Goal: Transaction & Acquisition: Purchase product/service

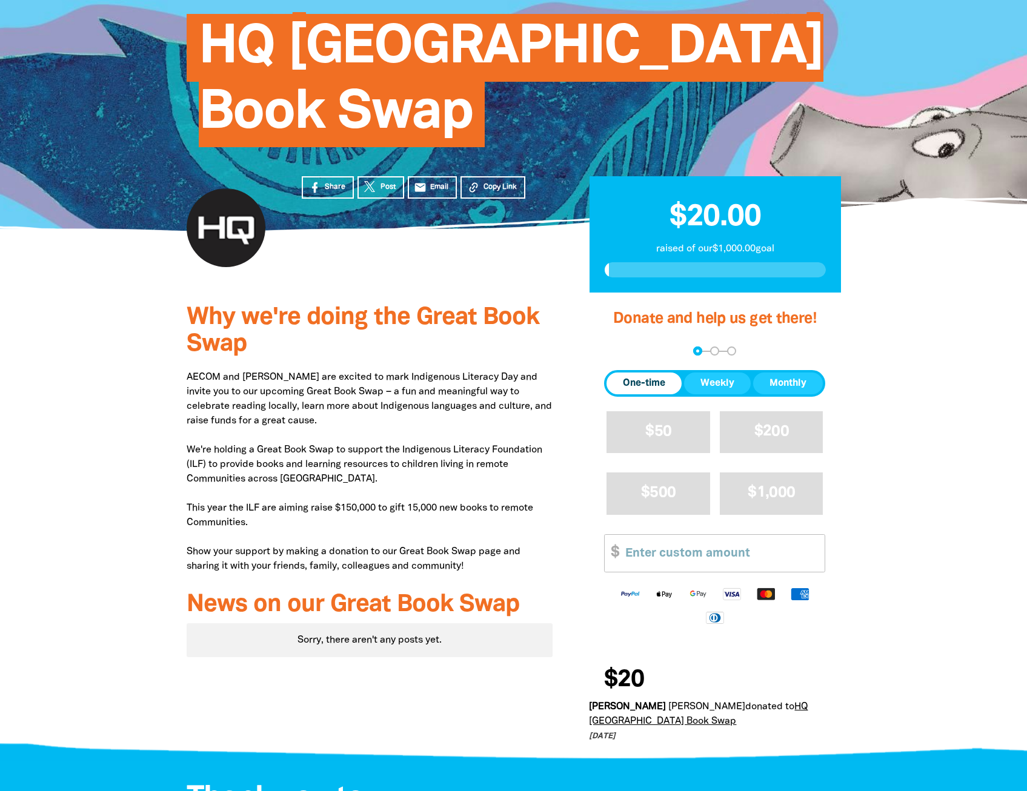
scroll to position [121, 0]
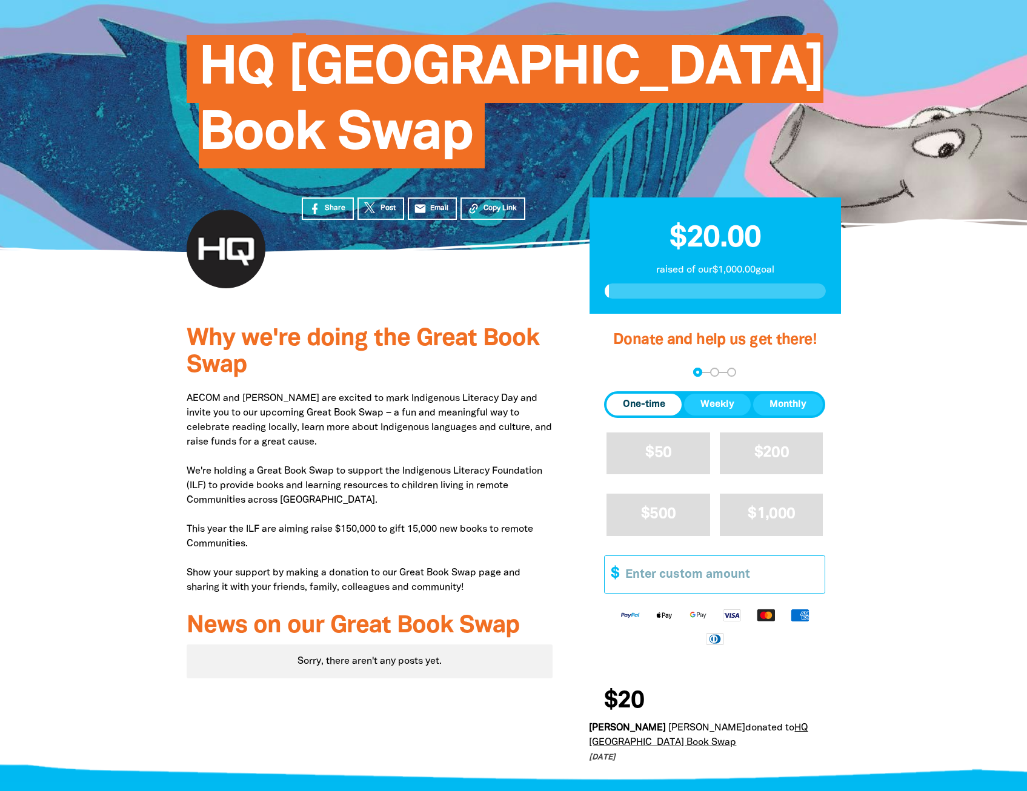
click at [669, 575] on input "Other Amount" at bounding box center [721, 574] width 208 height 37
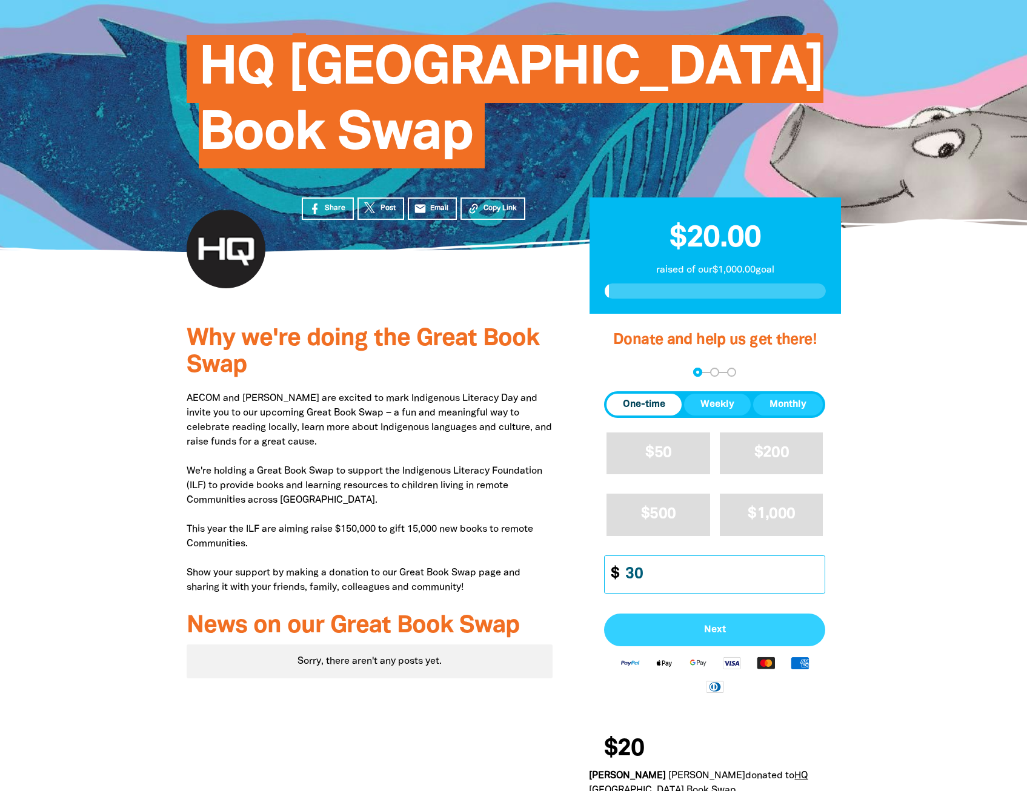
type input "30"
click at [717, 630] on span "Next" at bounding box center [714, 630] width 194 height 10
select select "AU"
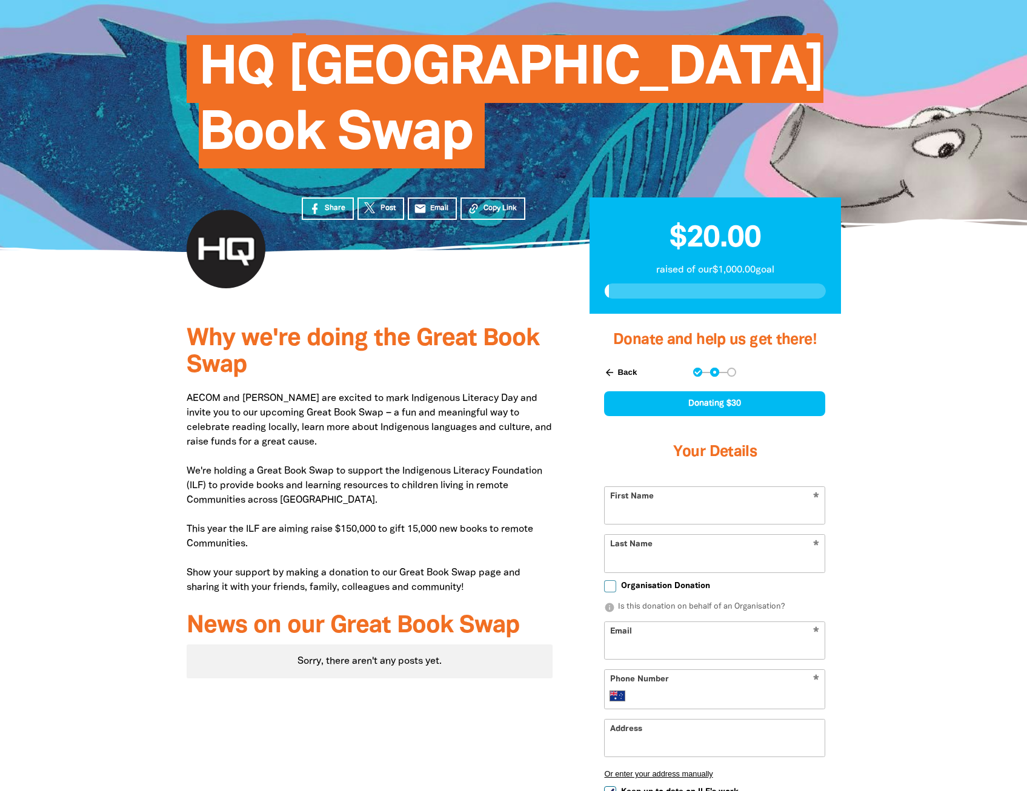
click at [715, 516] on input "First Name" at bounding box center [714, 505] width 220 height 37
type input "CJ"
type input "Te Maro"
type input "cj.temaro@aecom.com"
type input "+61 438 822 416"
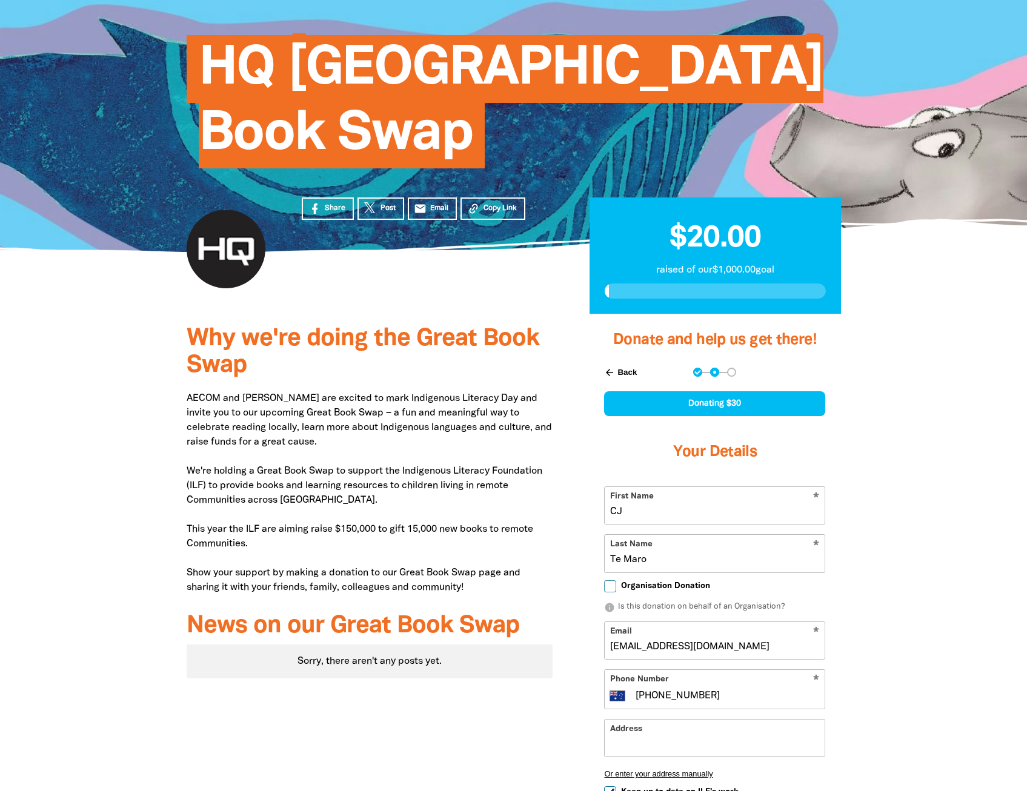
type input "540 Wickham Street"
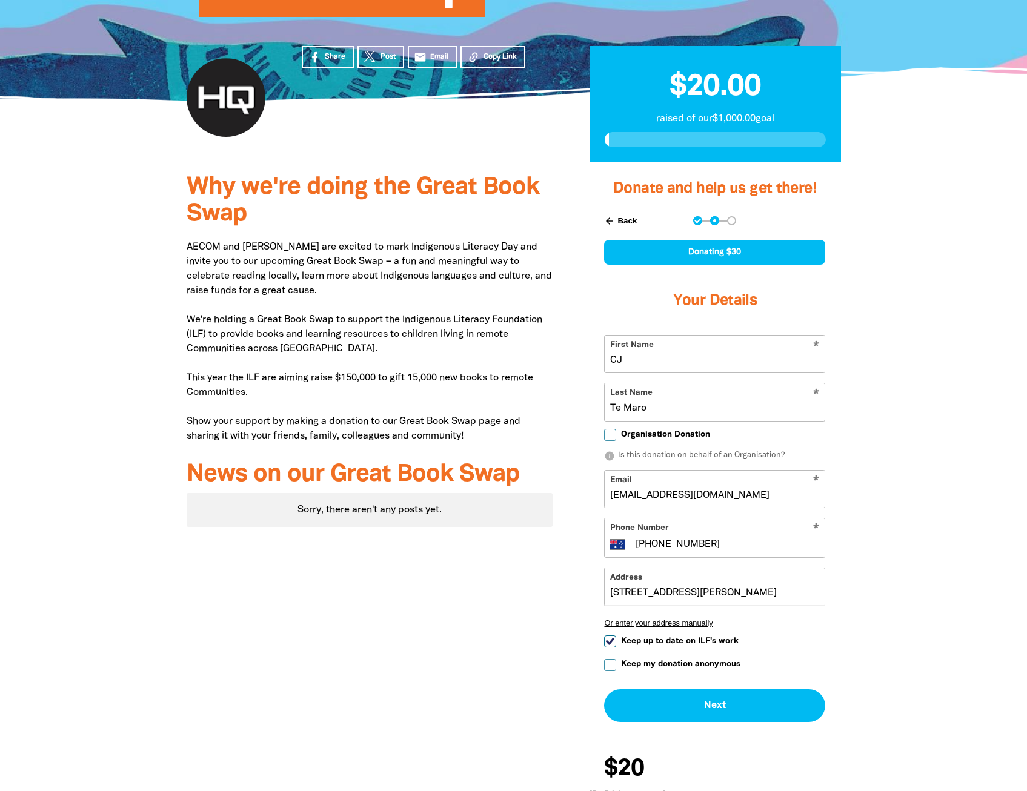
scroll to position [303, 0]
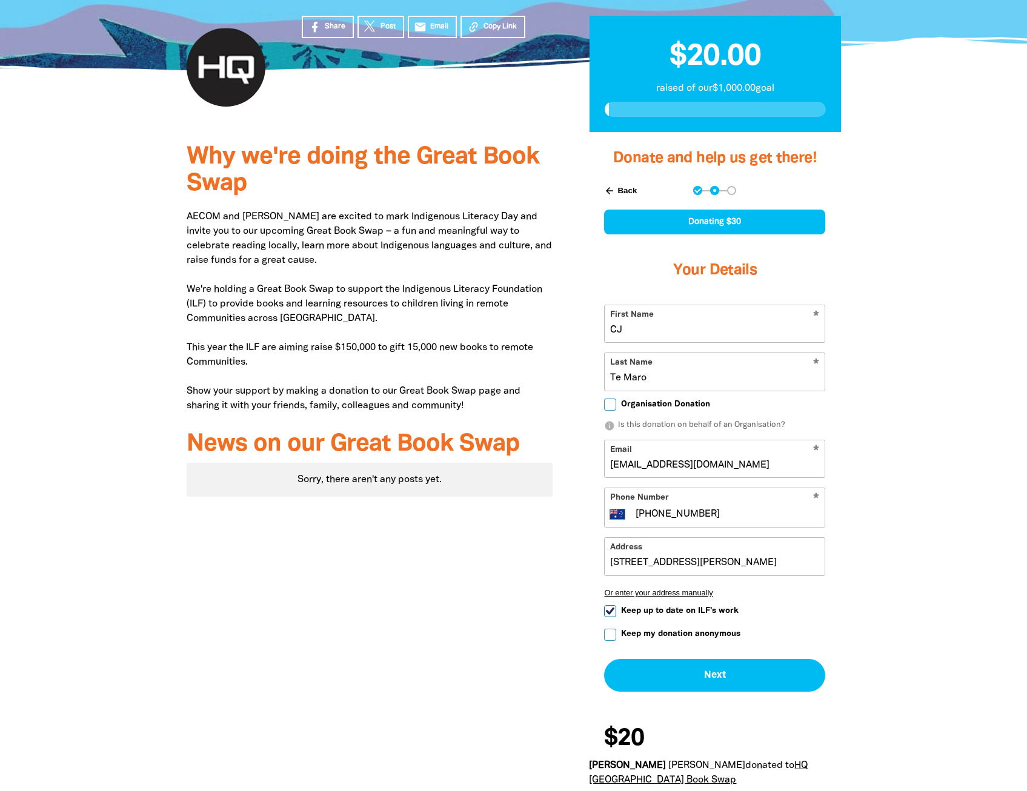
click at [607, 615] on input "Keep up to date on ILF's work" at bounding box center [610, 611] width 12 height 12
checkbox input "false"
click at [611, 634] on input "Keep my donation anonymous" at bounding box center [610, 635] width 12 height 12
click at [704, 677] on button "Next chevron_right" at bounding box center [714, 675] width 221 height 33
checkbox input "false"
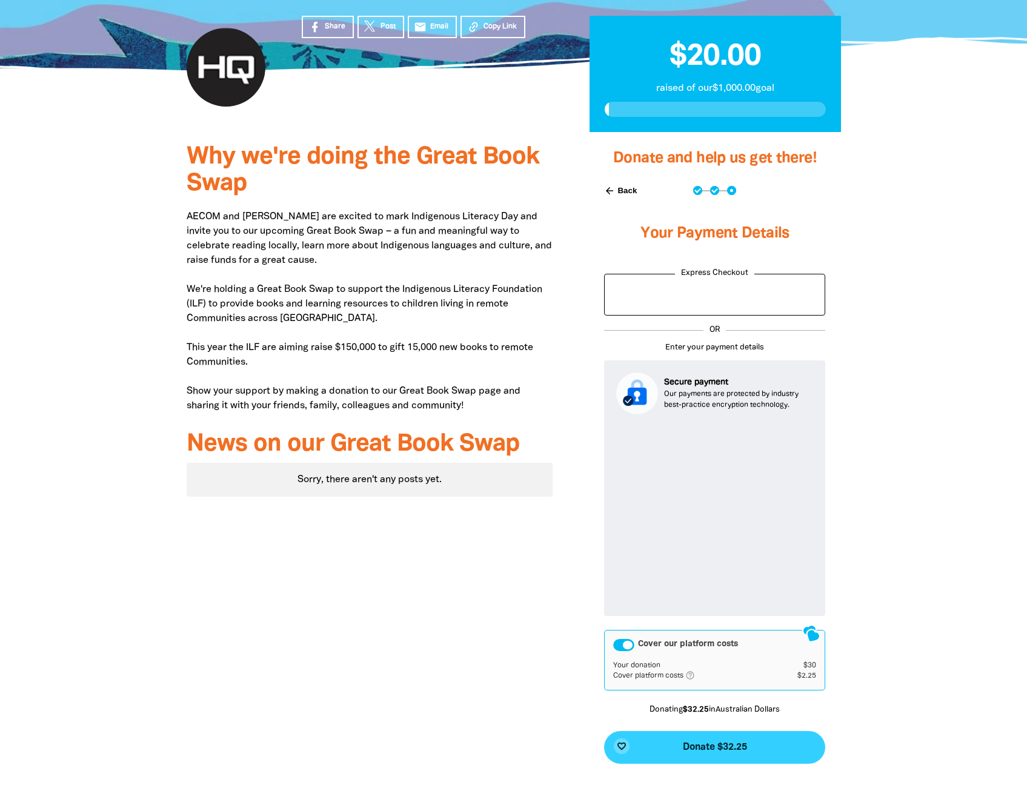
click at [704, 752] on span "Donate $32.25" at bounding box center [715, 748] width 64 height 10
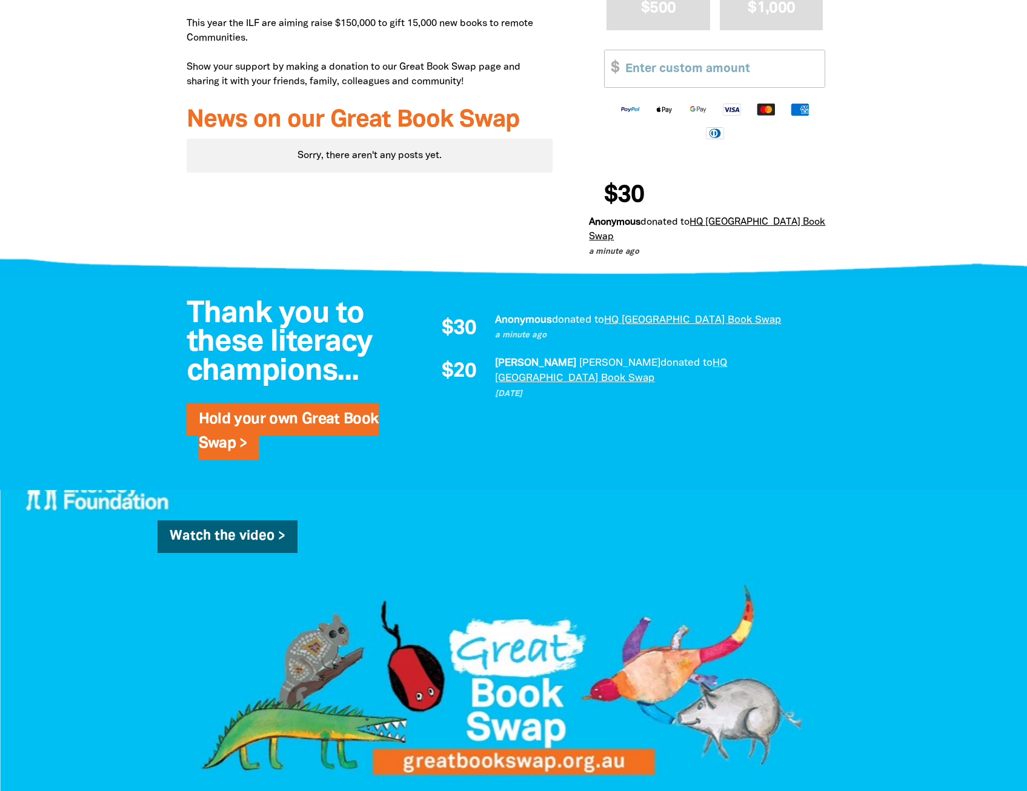
scroll to position [591, 0]
